Goal: Check status

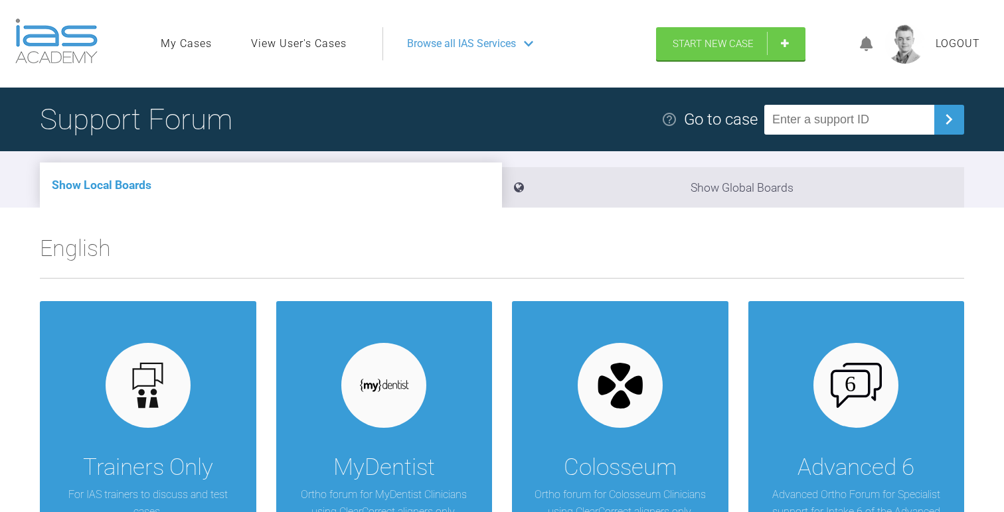
click at [836, 115] on input "text" at bounding box center [849, 120] width 170 height 30
paste input "C2FN0LML"
type input "C2FN0LML"
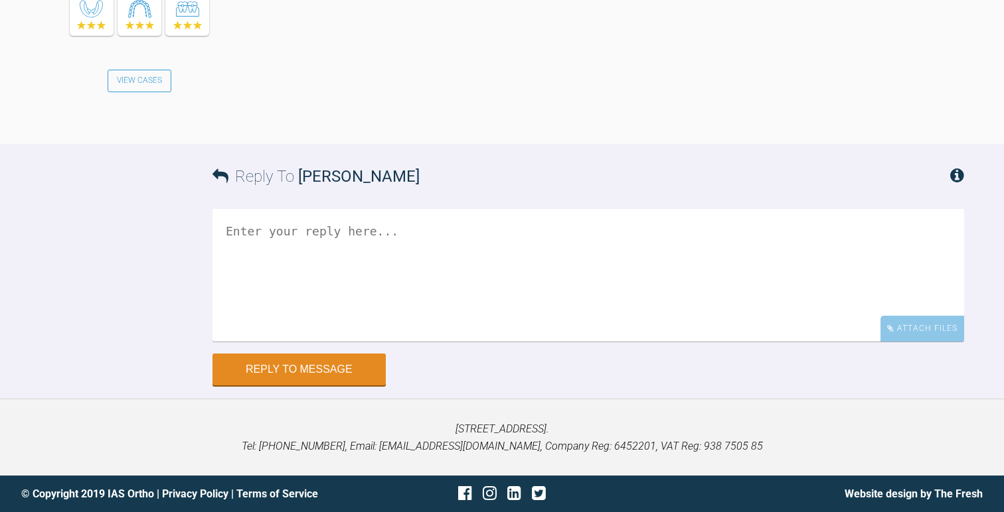
scroll to position [37521, 0]
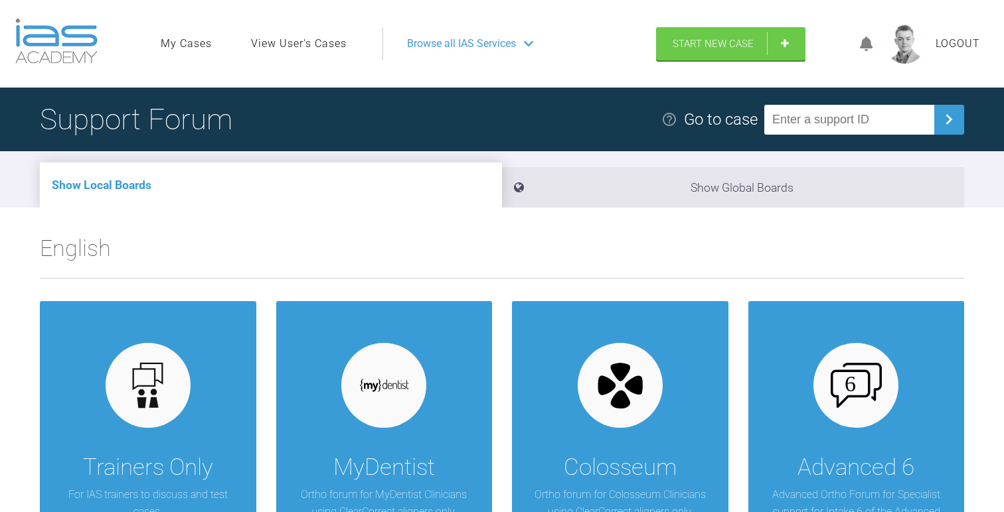
click at [817, 123] on input "text" at bounding box center [849, 120] width 170 height 30
paste input "BKFXSZ0X"
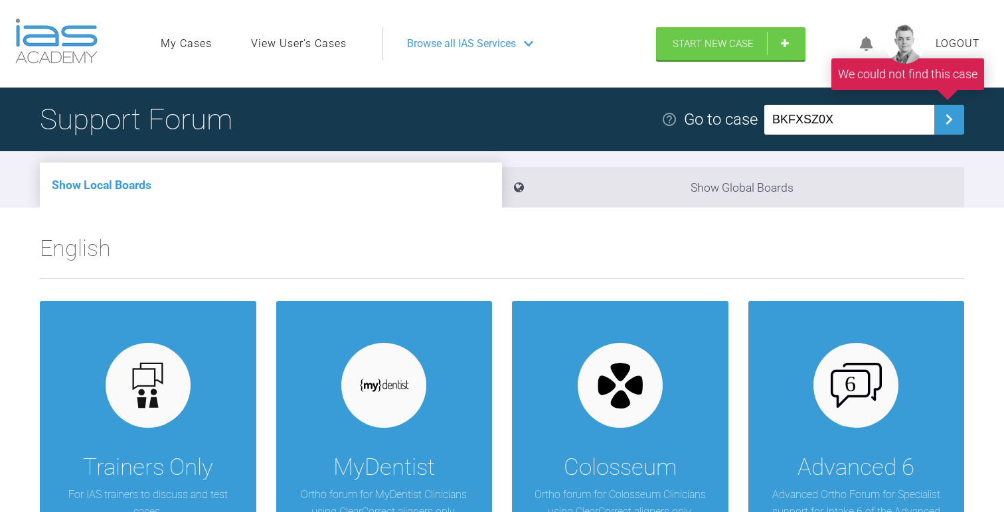
click at [853, 118] on input "BKFXSZ0X" at bounding box center [849, 120] width 170 height 30
type input "BKFXSZOX"
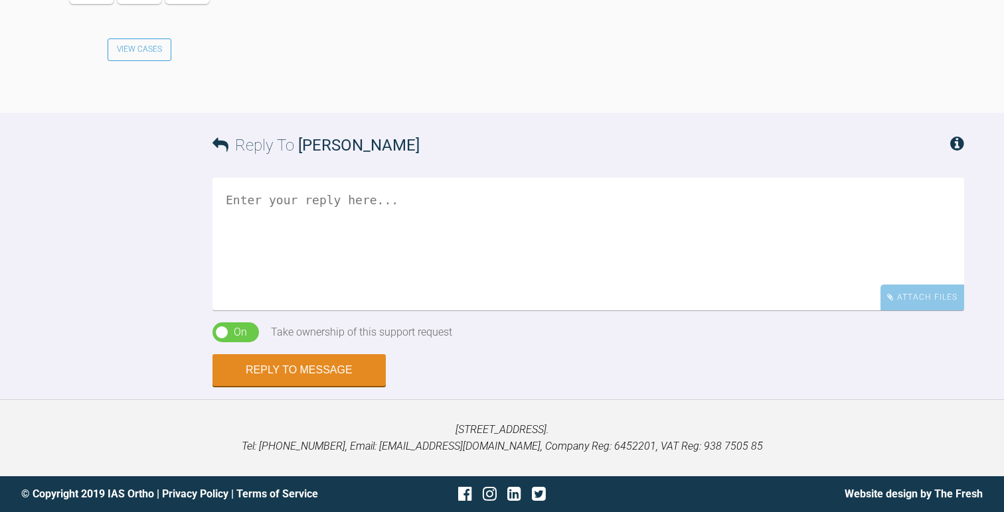
scroll to position [27156, 0]
